Goal: Obtain resource: Download file/media

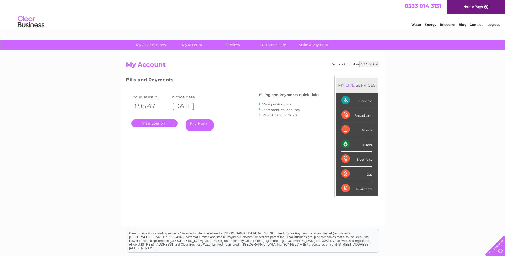
click at [149, 123] on link "." at bounding box center [154, 123] width 46 height 8
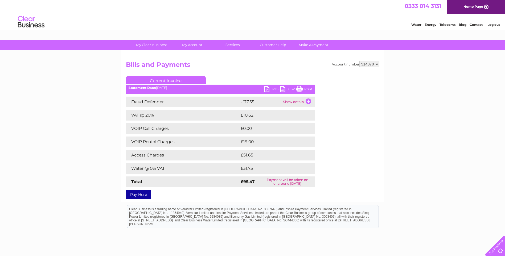
click at [269, 86] on link "PDF" at bounding box center [272, 90] width 16 height 8
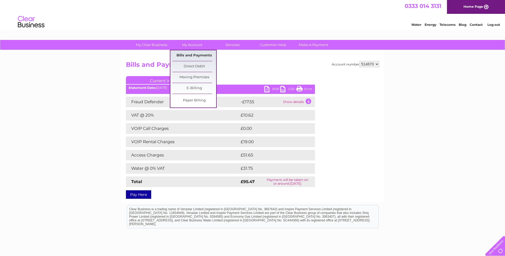
click at [205, 56] on link "Bills and Payments" at bounding box center [194, 55] width 44 height 11
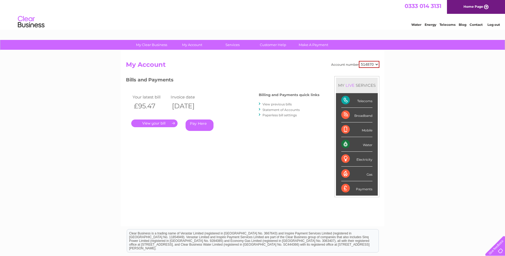
click at [277, 103] on link "View previous bills" at bounding box center [276, 104] width 29 height 4
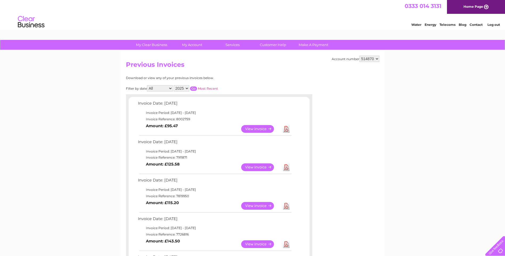
click at [290, 129] on td "Download" at bounding box center [285, 129] width 9 height 10
click at [252, 126] on link "View" at bounding box center [260, 129] width 39 height 8
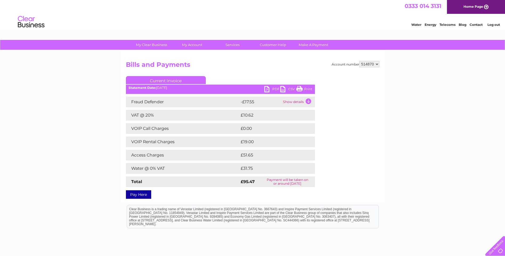
click at [273, 89] on link "PDF" at bounding box center [272, 90] width 16 height 8
